Goal: Task Accomplishment & Management: Manage account settings

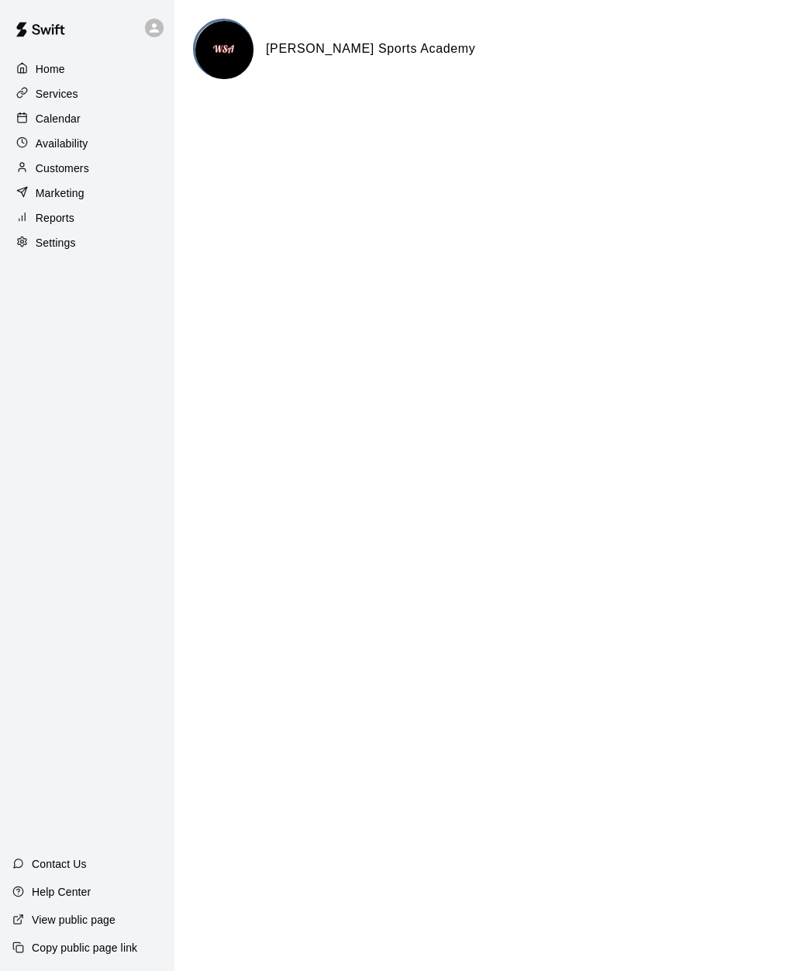
click at [79, 150] on p "Availability" at bounding box center [62, 144] width 53 height 16
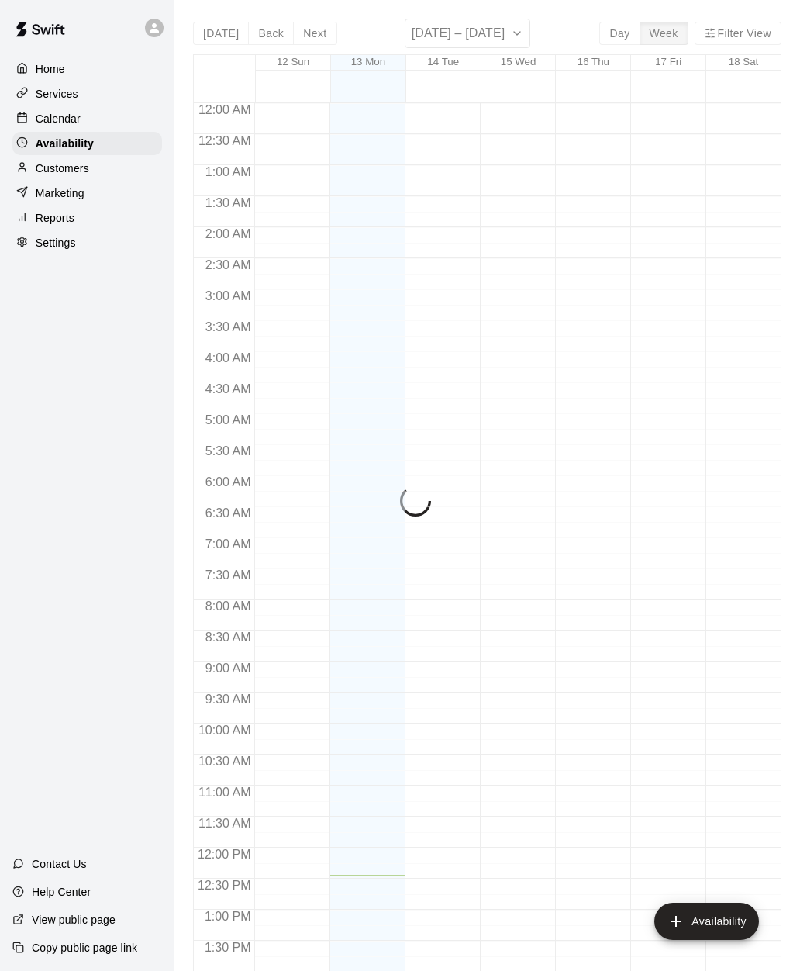
scroll to position [542, 0]
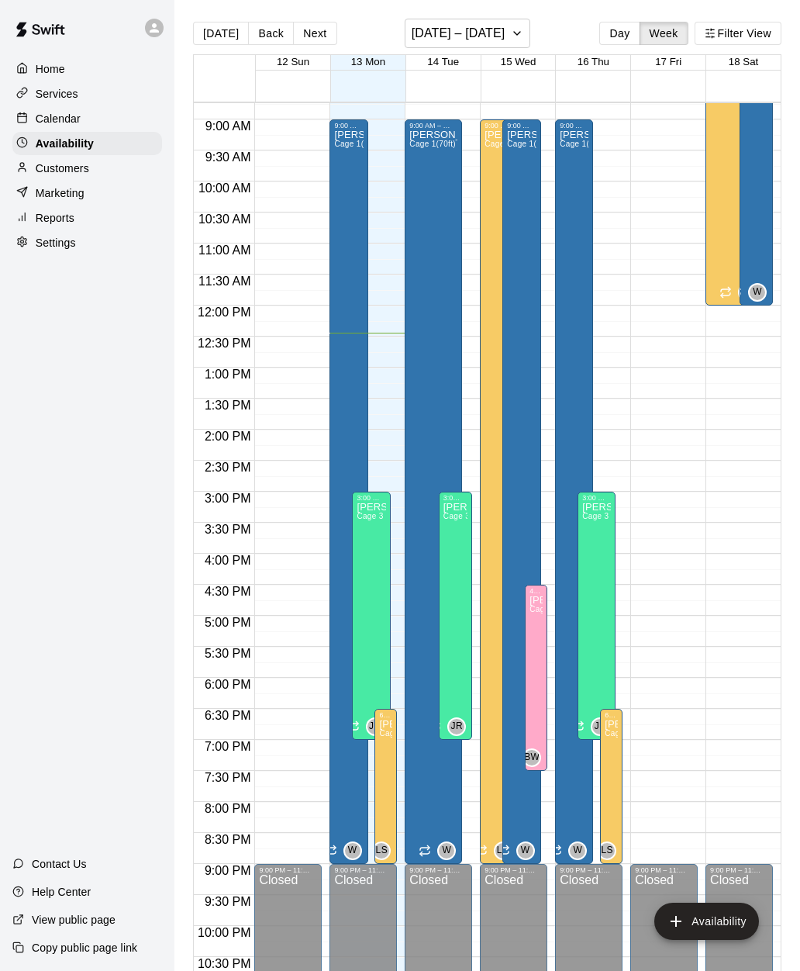
click at [521, 538] on div "[PERSON_NAME] Cage 1(70ft)" at bounding box center [521, 615] width 29 height 971
click at [525, 150] on icon "edit" at bounding box center [523, 147] width 19 height 19
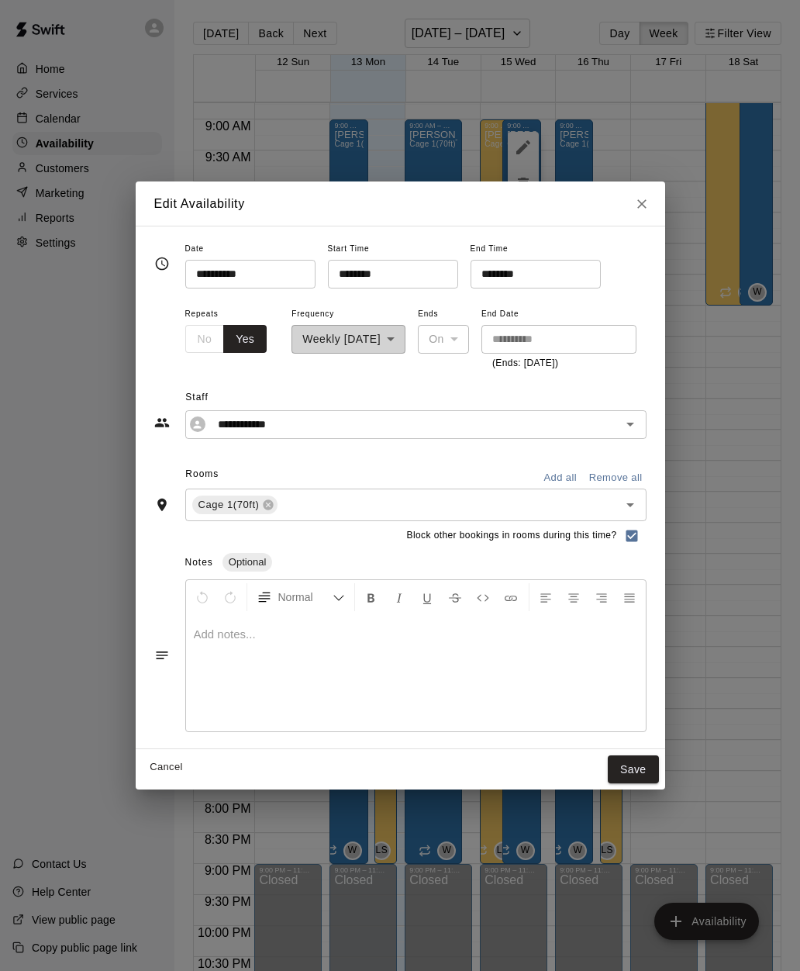
click at [471, 269] on input "********" at bounding box center [530, 274] width 119 height 29
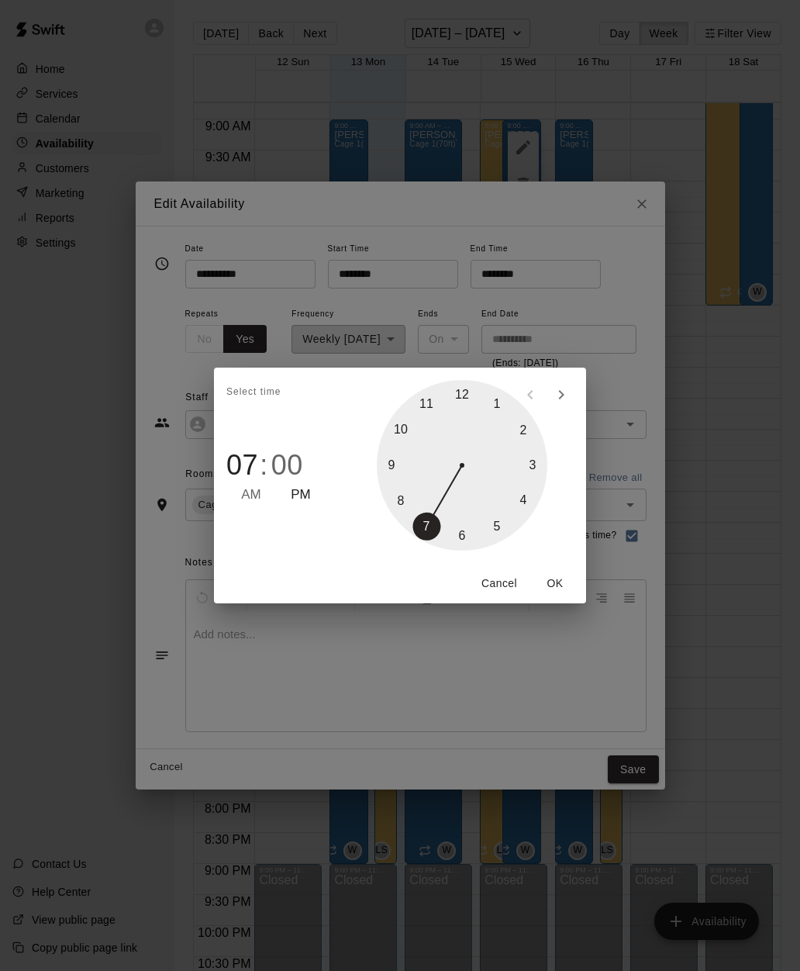
type input "********"
click at [556, 586] on button "OK" at bounding box center [555, 583] width 50 height 29
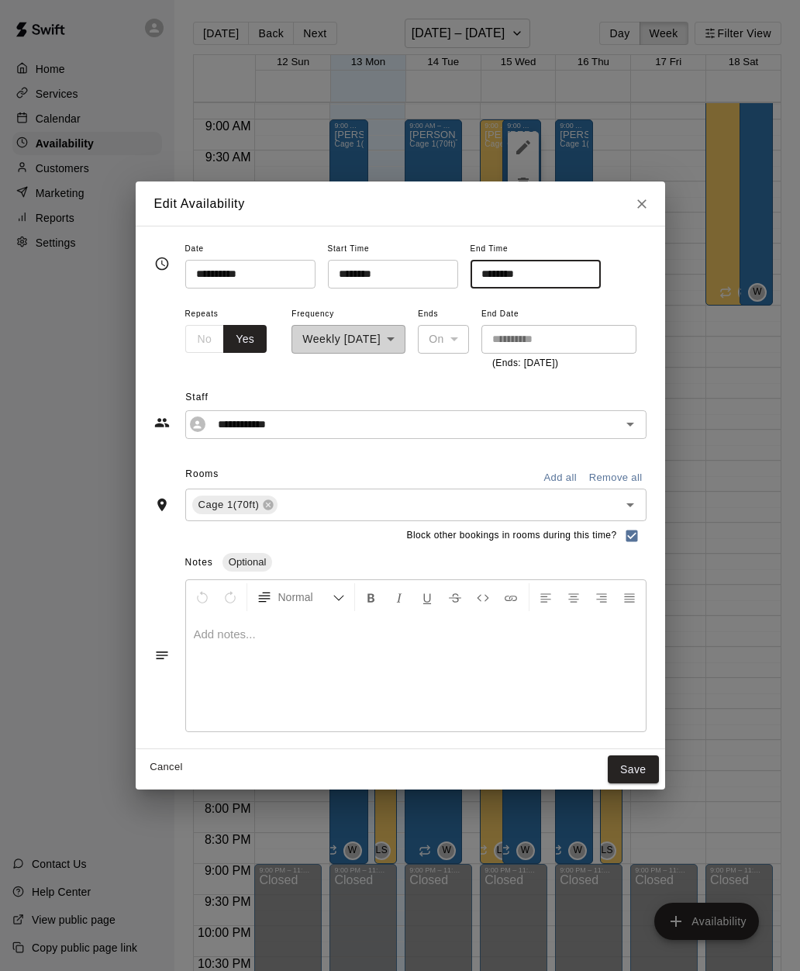
click at [653, 768] on button "Save" at bounding box center [633, 769] width 51 height 29
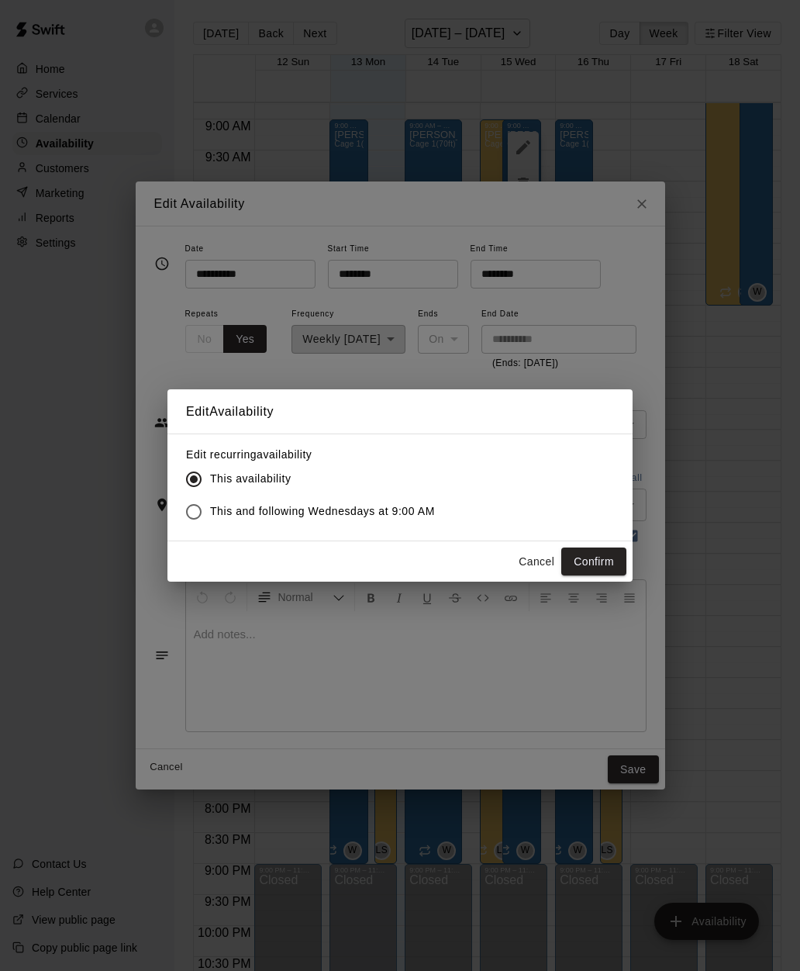
click at [615, 548] on button "Confirm" at bounding box center [593, 562] width 65 height 29
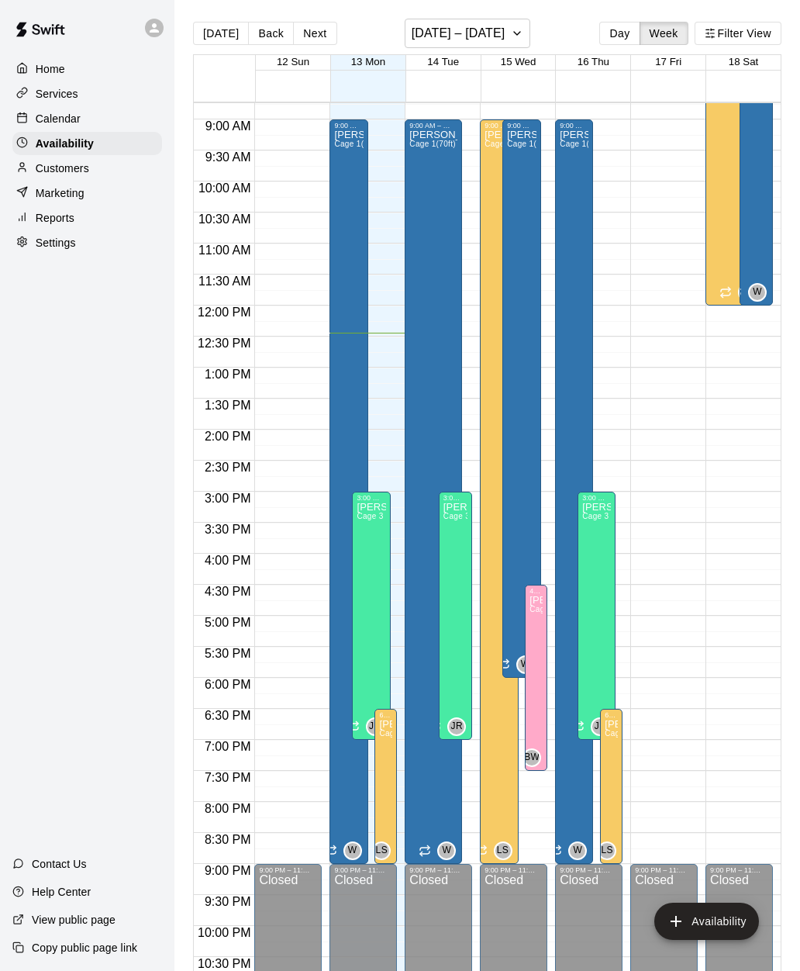
click at [71, 121] on p "Calendar" at bounding box center [58, 119] width 45 height 16
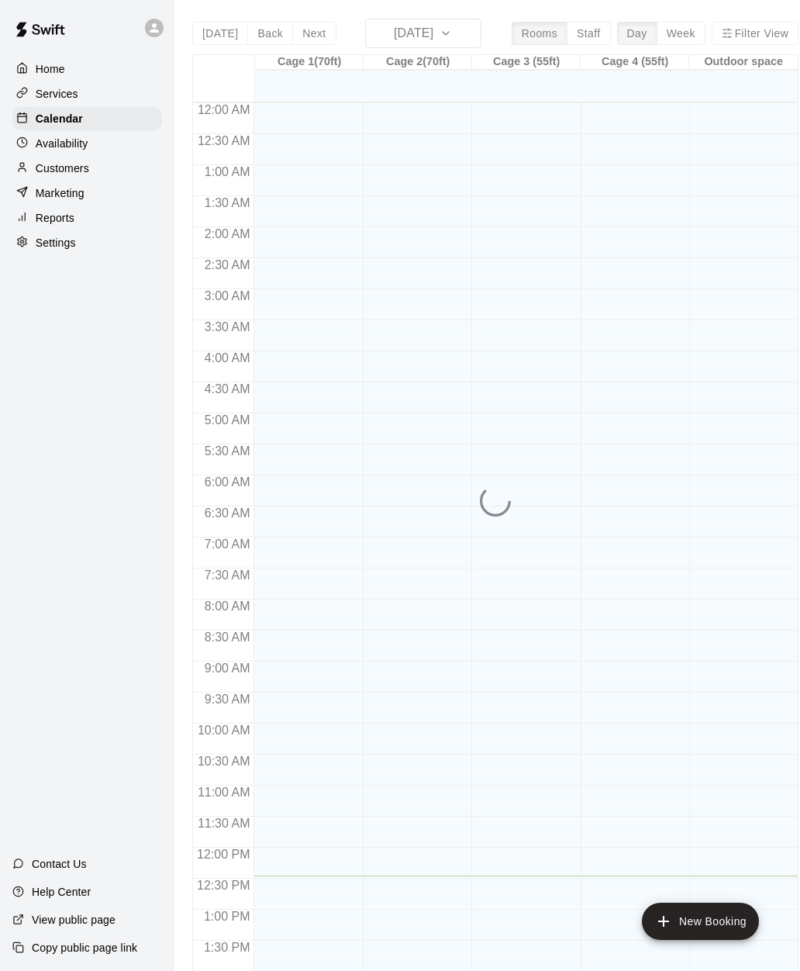
scroll to position [496, 0]
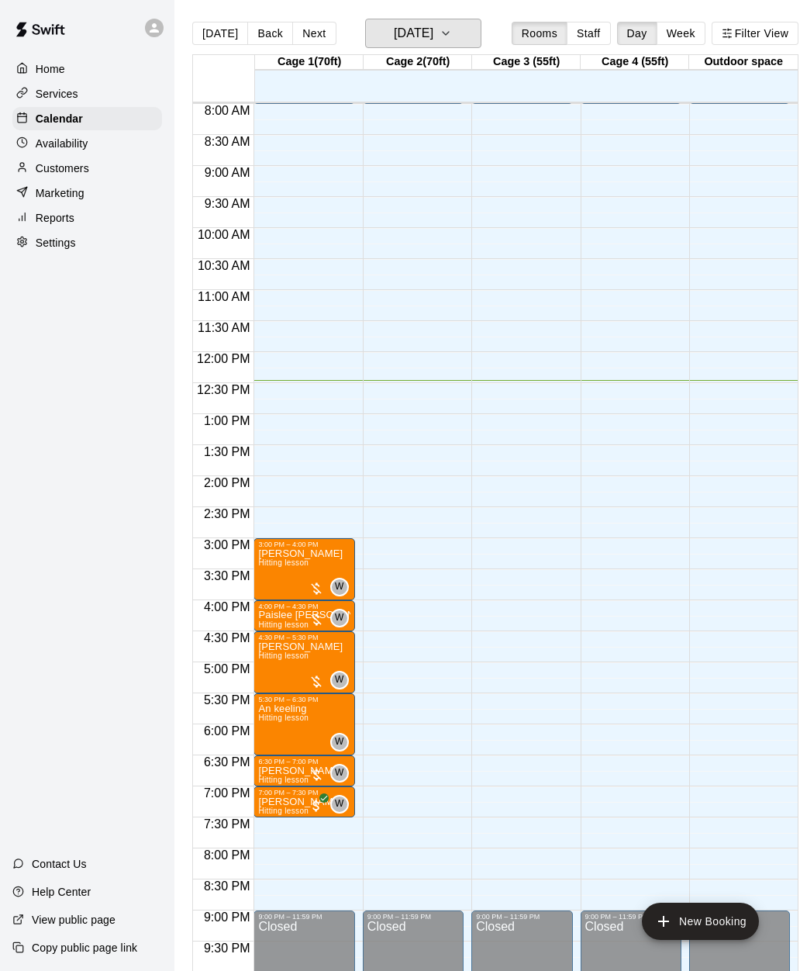
click at [458, 36] on button "[DATE]" at bounding box center [423, 33] width 116 height 29
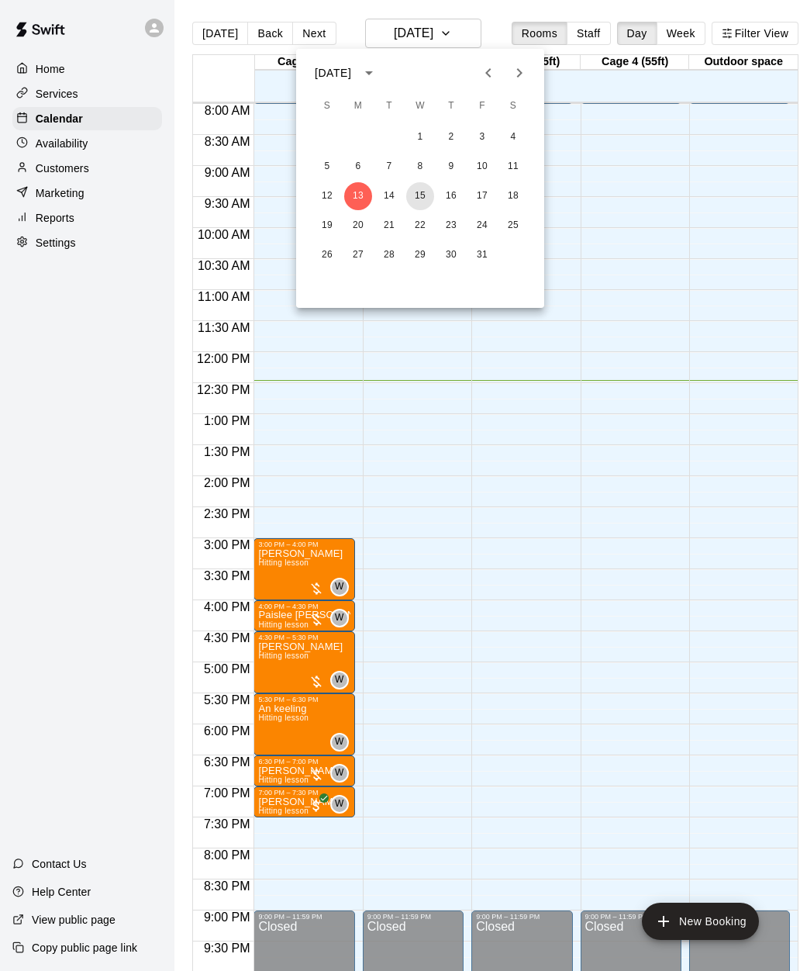
click at [420, 200] on button "15" at bounding box center [420, 196] width 28 height 28
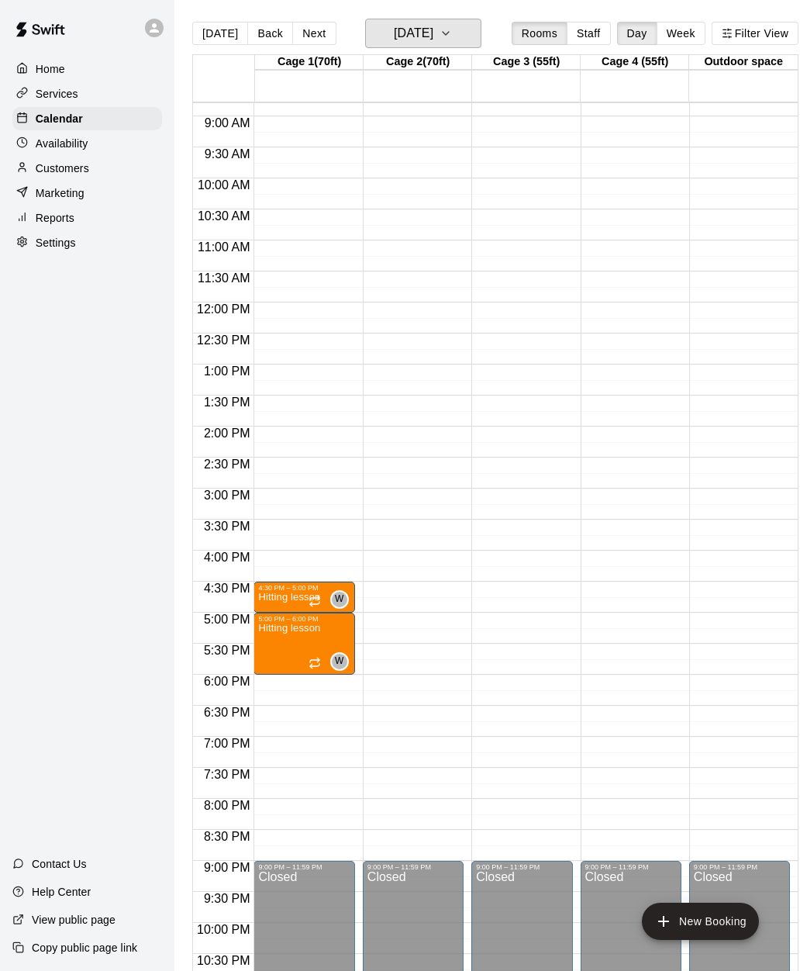
scroll to position [542, 0]
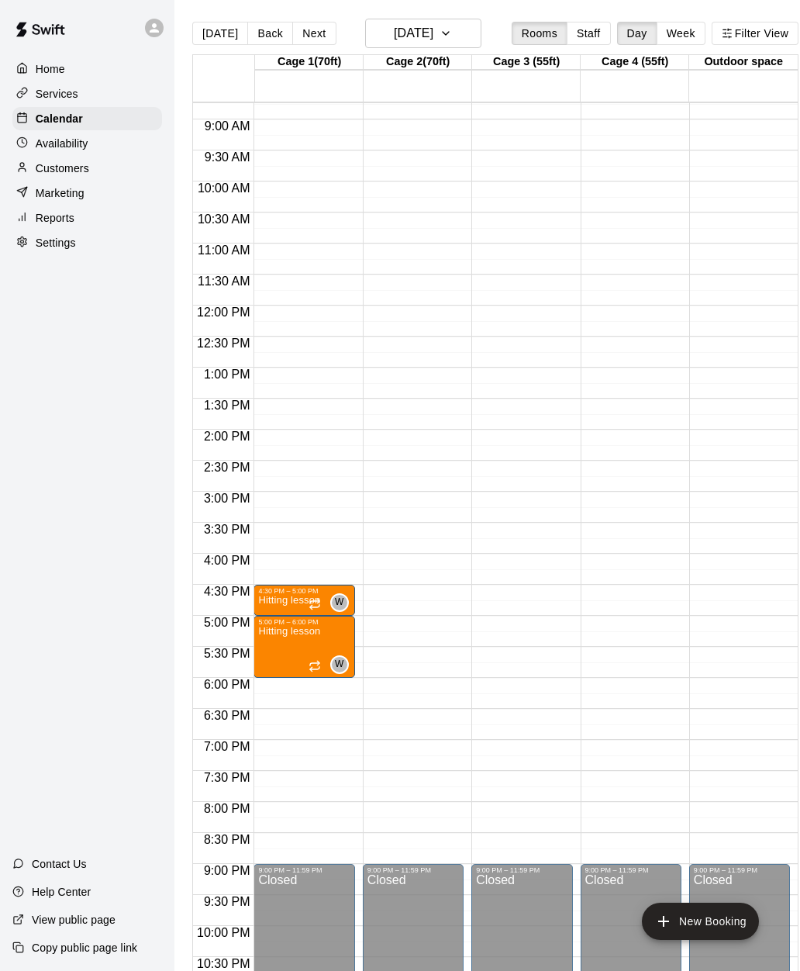
click at [79, 143] on p "Availability" at bounding box center [62, 144] width 53 height 16
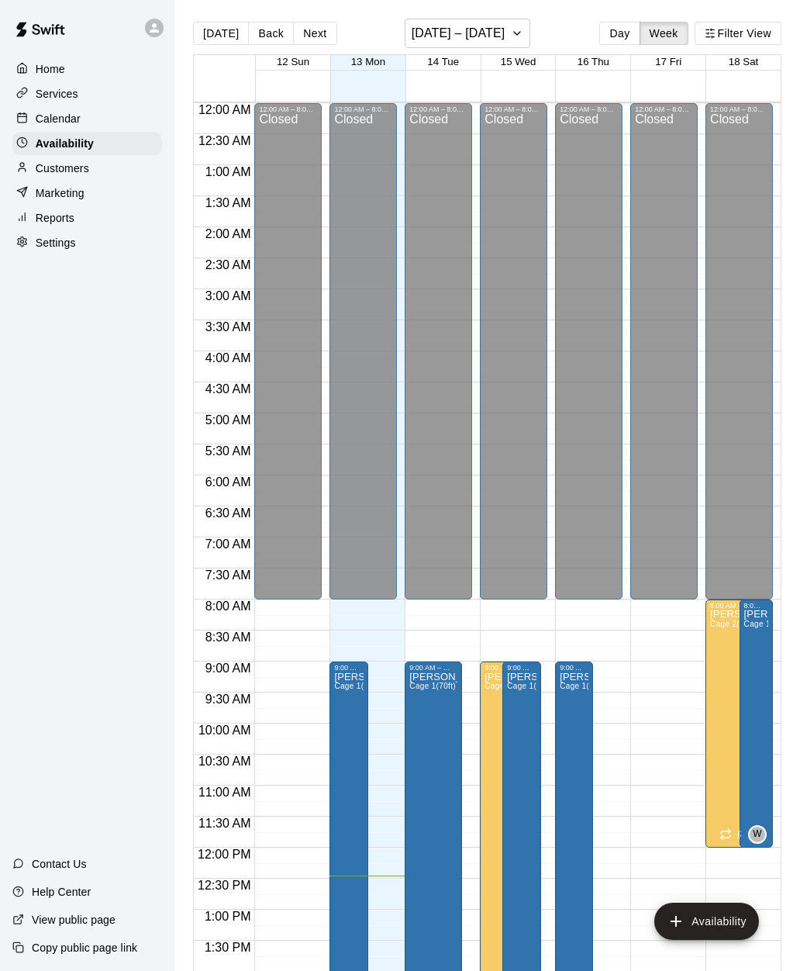
scroll to position [542, 0]
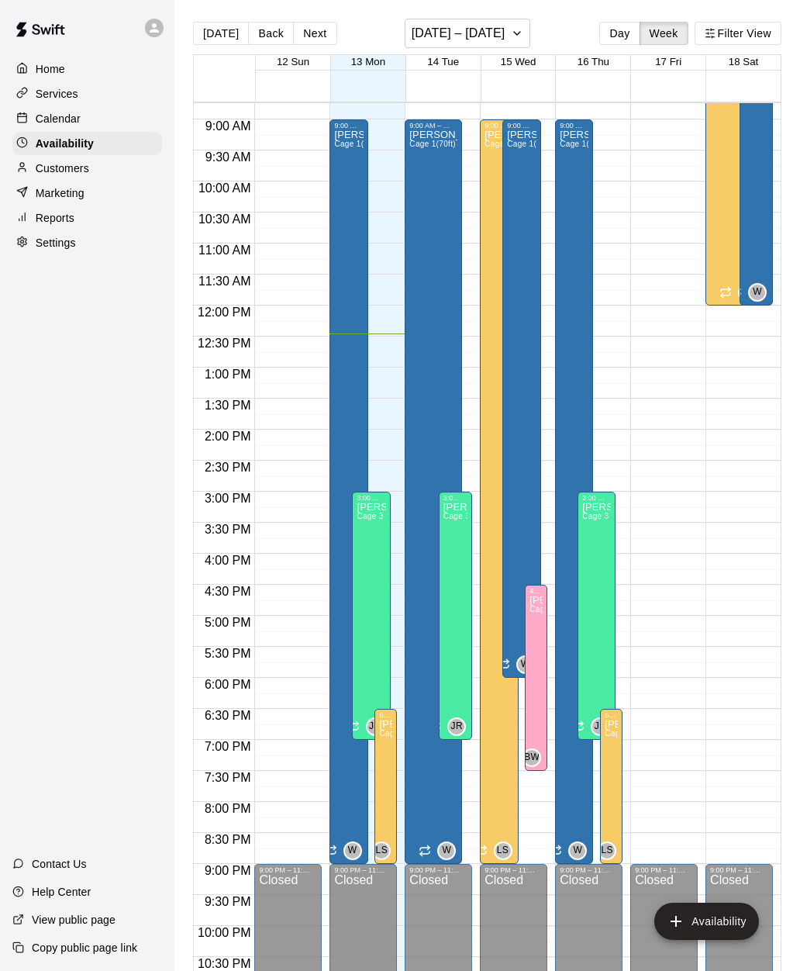
click at [47, 219] on p "Reports" at bounding box center [55, 218] width 39 height 16
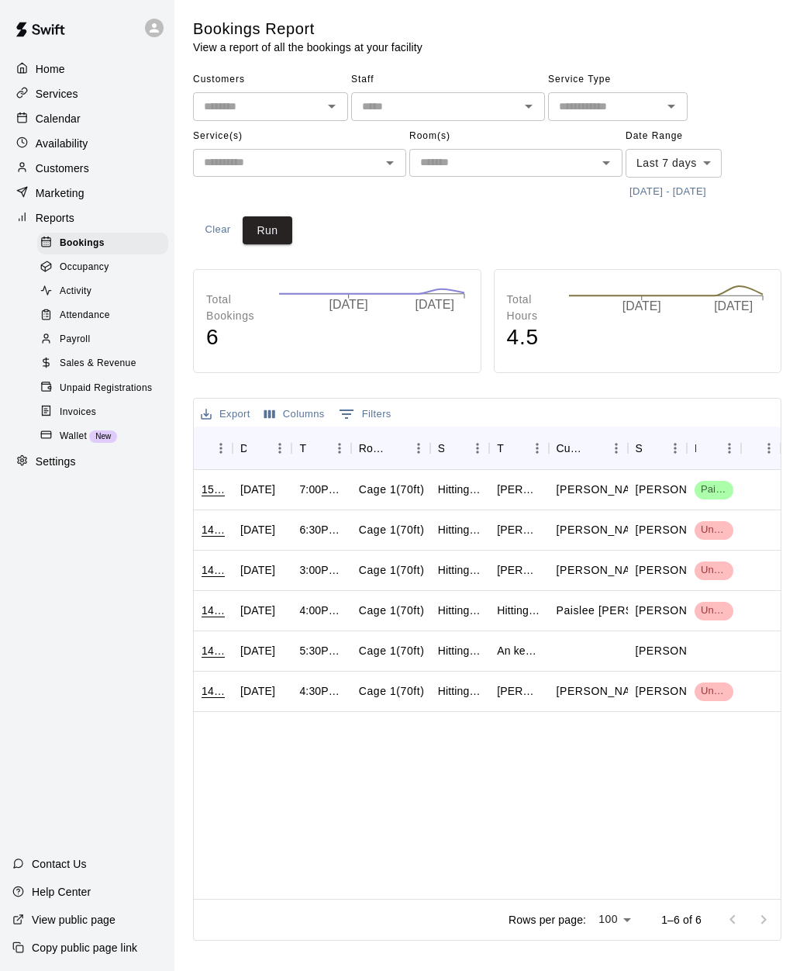
click at [78, 387] on span "Unpaid Registrations" at bounding box center [106, 389] width 92 height 16
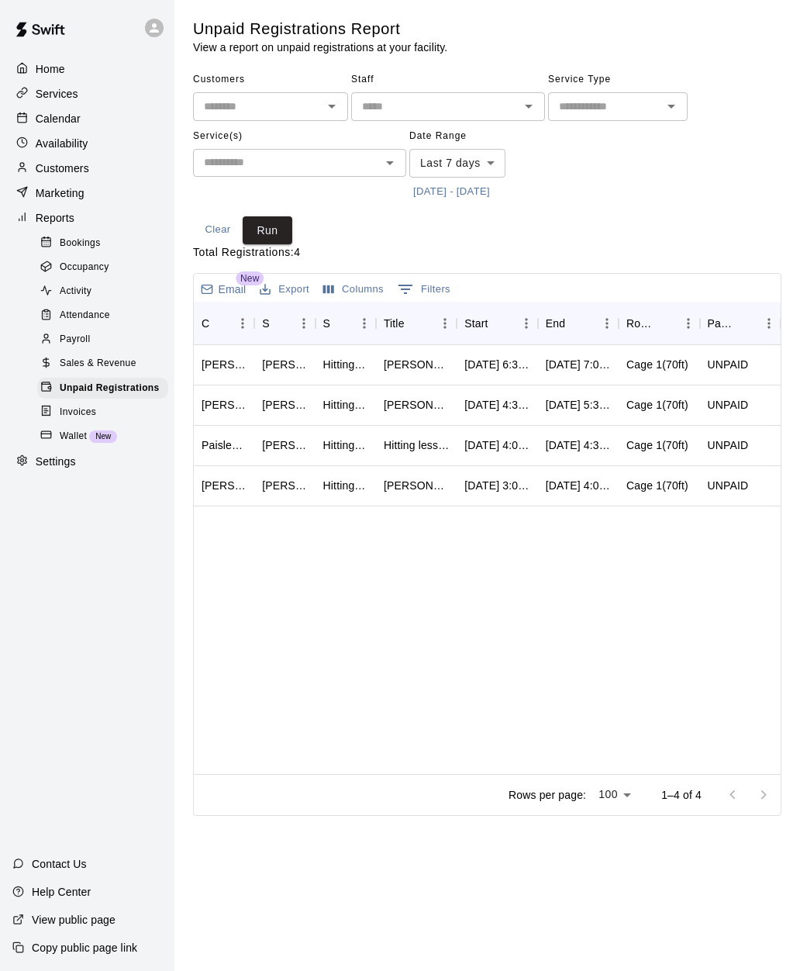
click at [69, 320] on span "Attendance" at bounding box center [85, 316] width 50 height 16
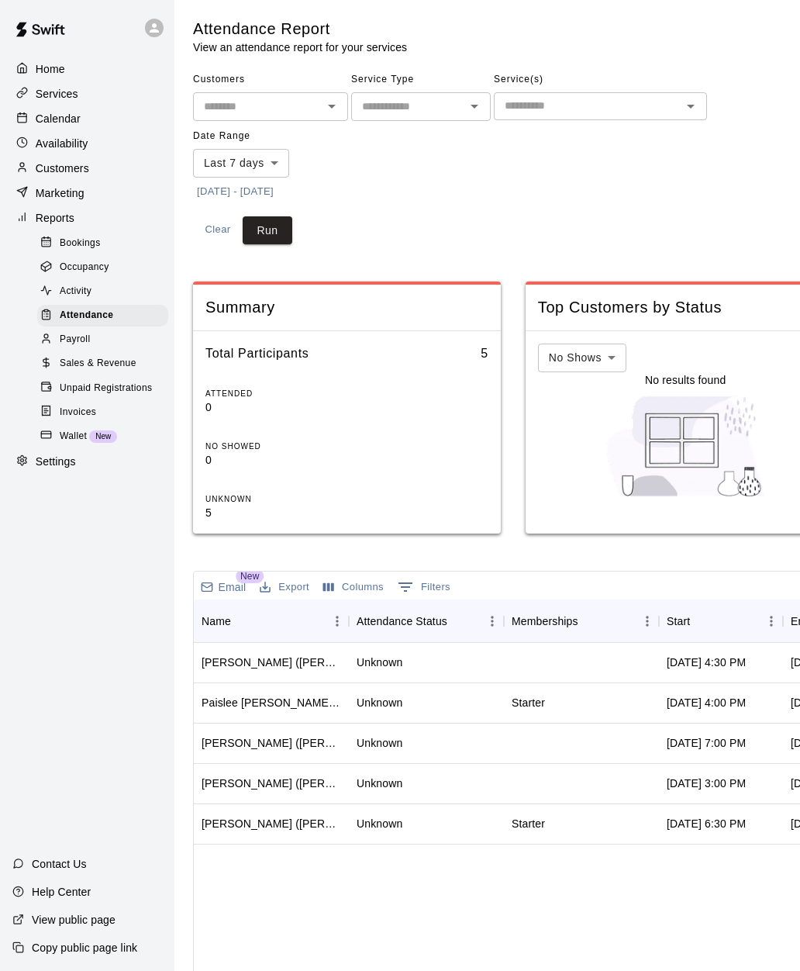
click at [68, 290] on span "Activity" at bounding box center [76, 292] width 32 height 16
